Goal: Information Seeking & Learning: Check status

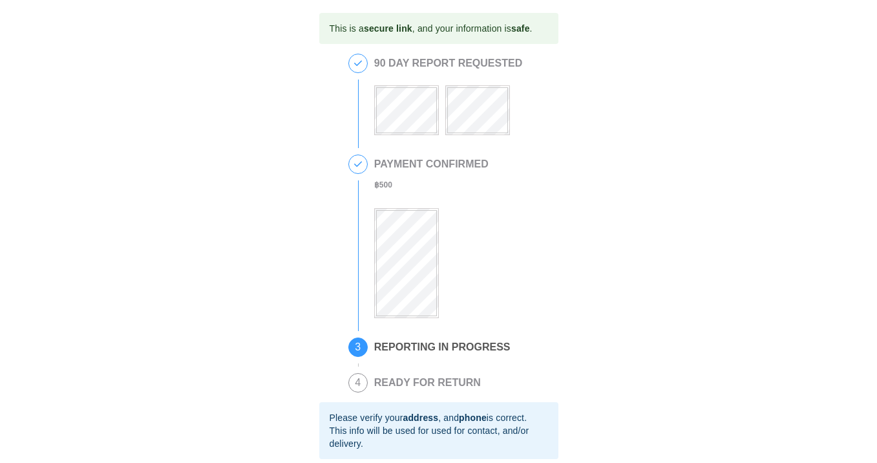
scroll to position [172, 0]
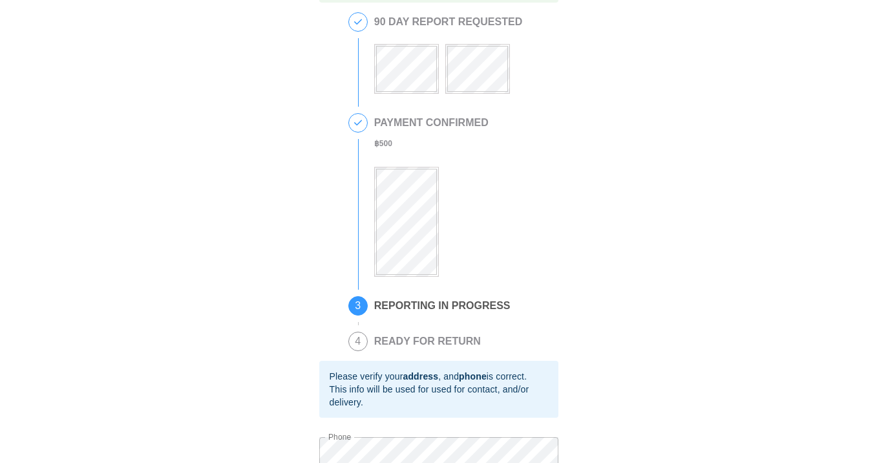
scroll to position [42, 0]
